Goal: Task Accomplishment & Management: Manage account settings

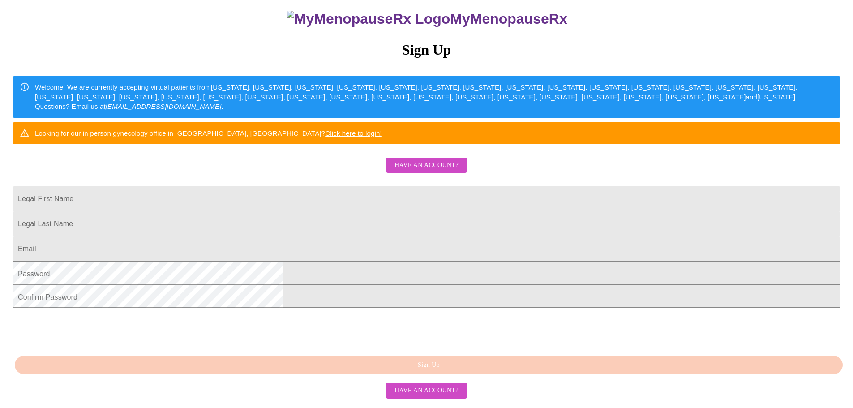
scroll to position [137, 0]
click at [426, 160] on span "Have an account?" at bounding box center [426, 165] width 64 height 11
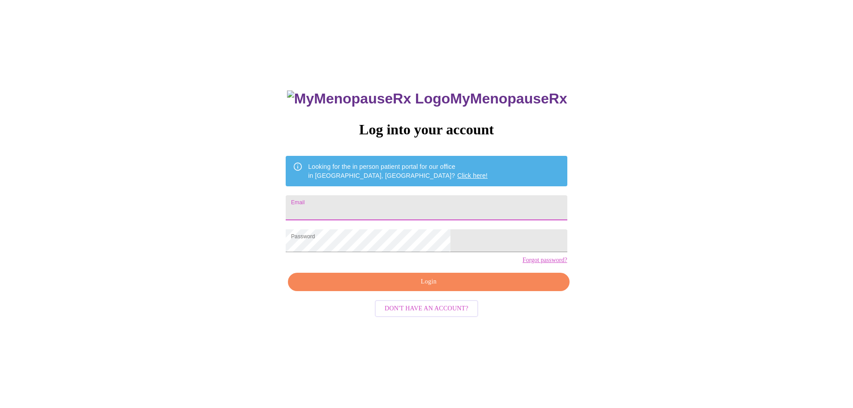
click at [385, 196] on input "Email" at bounding box center [426, 207] width 281 height 25
type input "[EMAIL_ADDRESS][DOMAIN_NAME]"
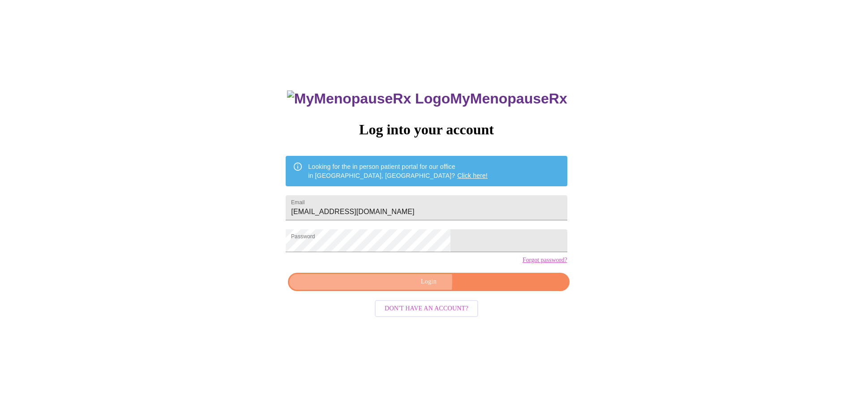
click at [427, 287] on span "Login" at bounding box center [428, 281] width 261 height 11
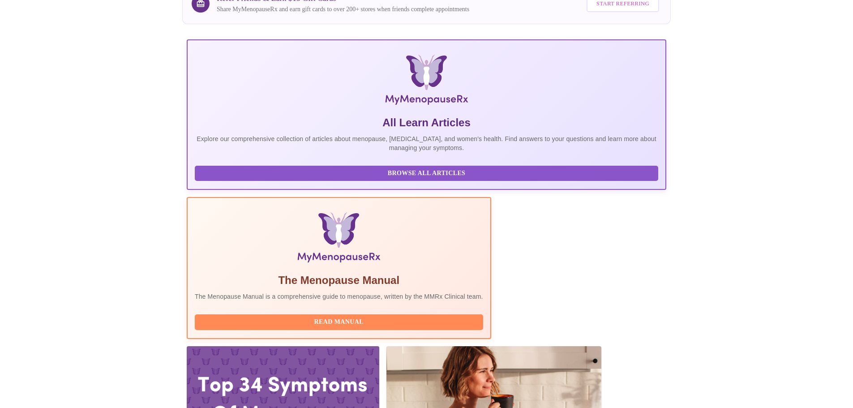
scroll to position [134, 0]
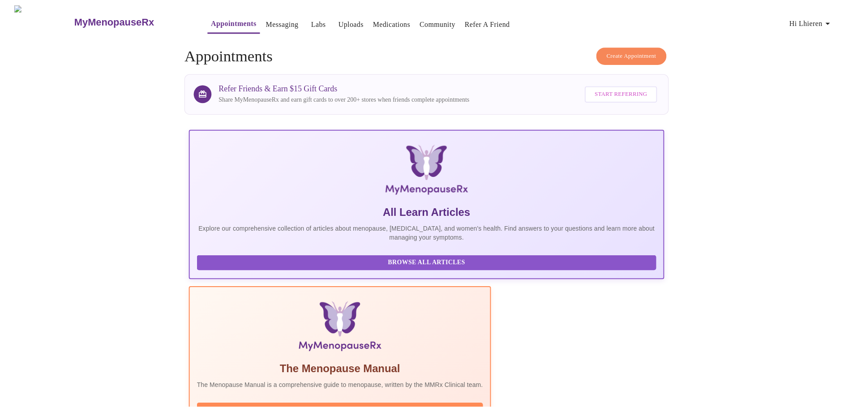
scroll to position [134, 0]
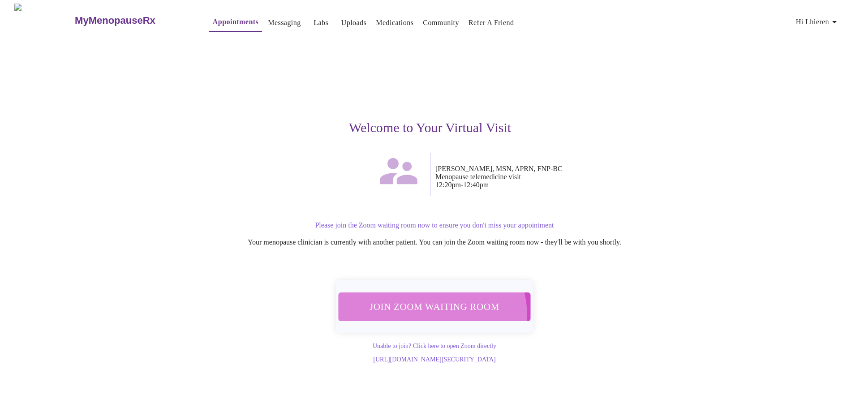
click at [428, 305] on button "Join Zoom Waiting Room" at bounding box center [434, 306] width 193 height 29
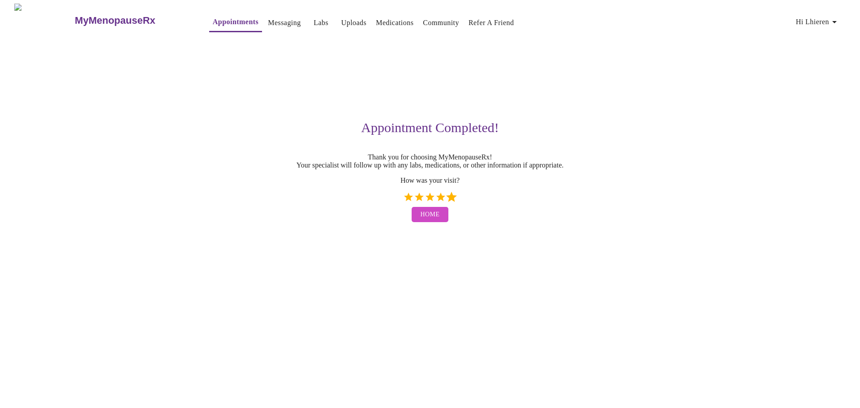
click at [447, 193] on label "5 Stars" at bounding box center [451, 197] width 11 height 11
click at [403, 200] on input "5 Stars" at bounding box center [402, 200] width 0 height 0
radio input "true"
click at [424, 214] on span "Home" at bounding box center [429, 214] width 19 height 11
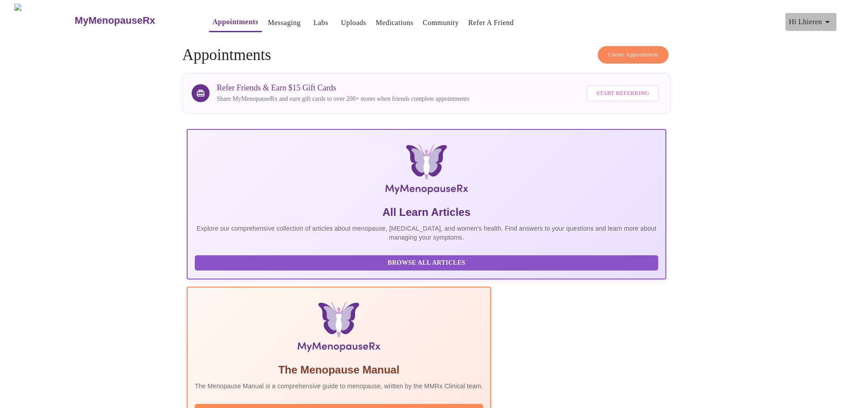
click at [830, 21] on icon "button" at bounding box center [827, 22] width 11 height 11
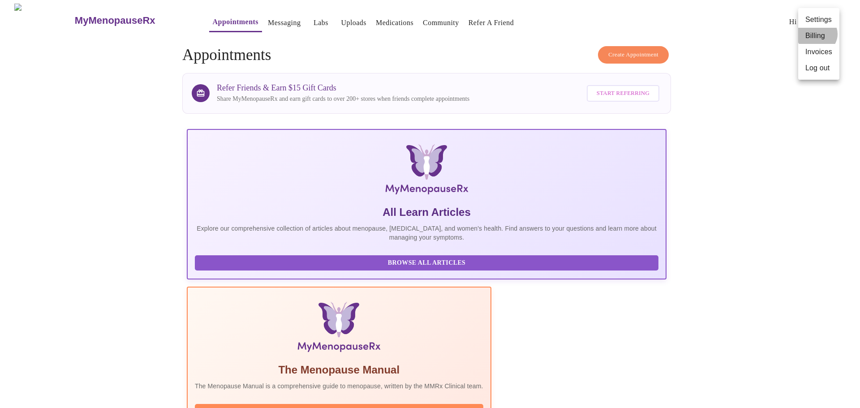
click at [817, 31] on li "Billing" at bounding box center [818, 36] width 41 height 16
